Goal: Information Seeking & Learning: Learn about a topic

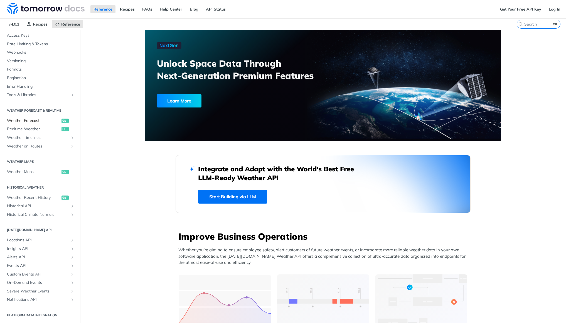
click at [26, 121] on span "Weather Forecast" at bounding box center [33, 121] width 53 height 6
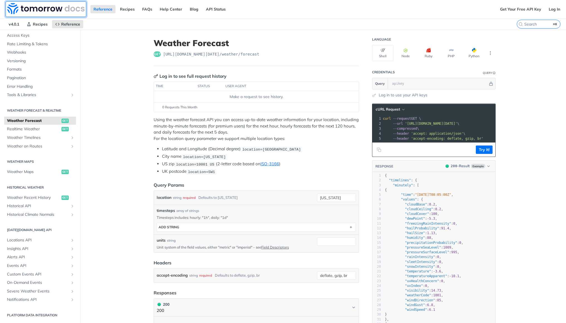
click at [26, 7] on img at bounding box center [45, 8] width 77 height 11
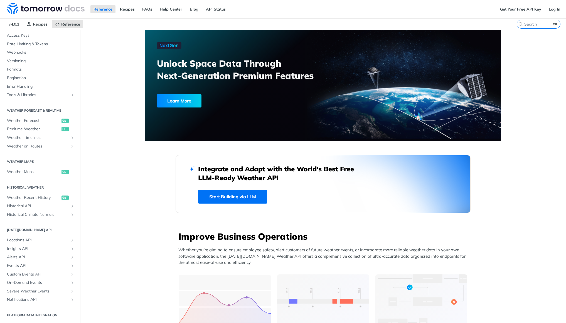
click at [239, 196] on link "Start Building via LLM" at bounding box center [232, 197] width 69 height 14
